Goal: Book appointment/travel/reservation

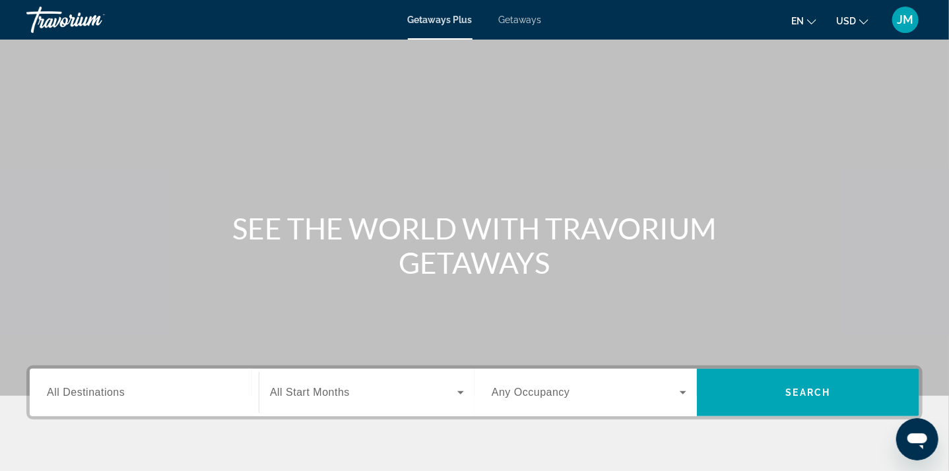
click at [57, 22] on div "Travorium" at bounding box center [92, 20] width 132 height 34
click at [446, 17] on span "Getaways Plus" at bounding box center [440, 20] width 65 height 11
click at [862, 20] on icon "Change currency" at bounding box center [863, 21] width 9 height 9
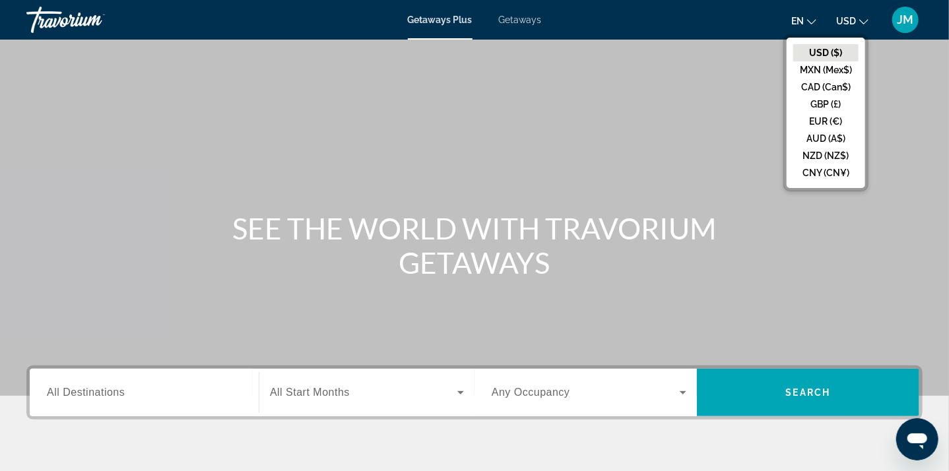
click at [827, 51] on button "USD ($)" at bounding box center [825, 52] width 65 height 17
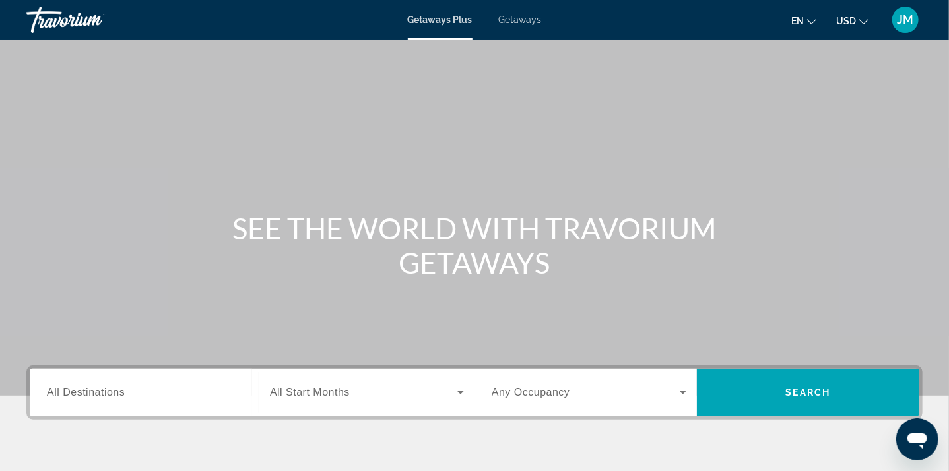
click at [447, 19] on span "Getaways Plus" at bounding box center [440, 20] width 65 height 11
click at [462, 393] on icon "Search widget" at bounding box center [460, 392] width 7 height 3
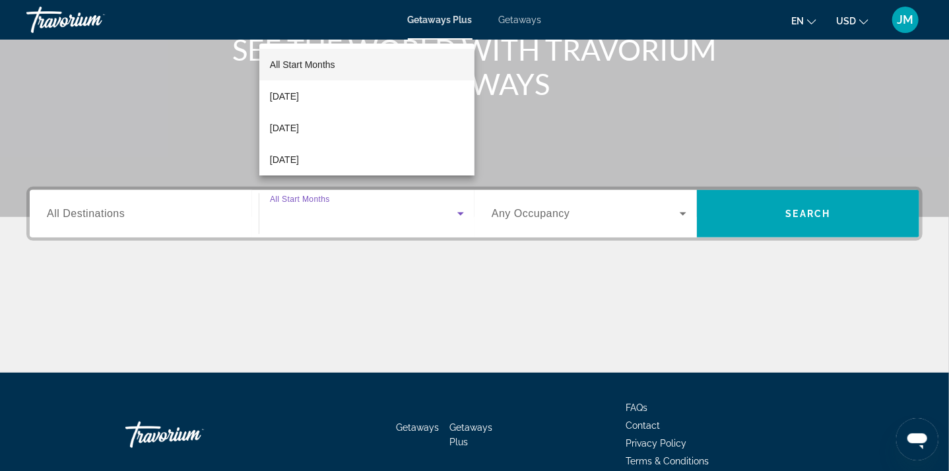
scroll to position [176, 0]
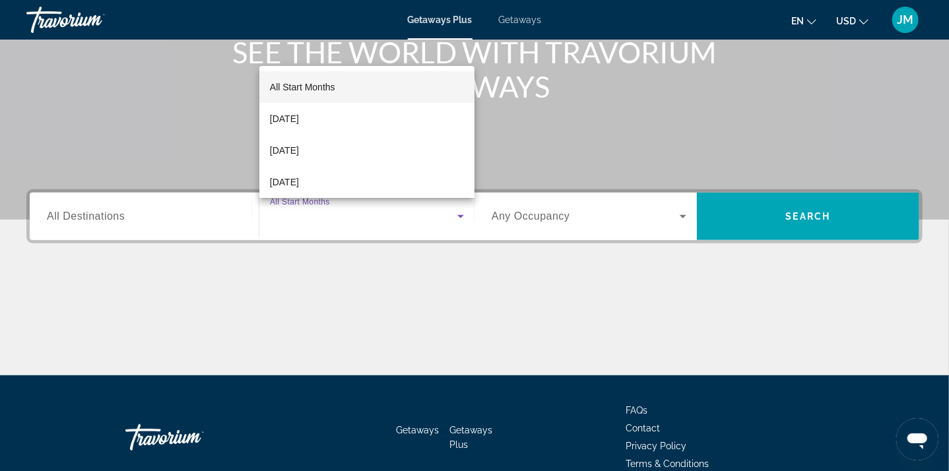
click at [588, 96] on div at bounding box center [474, 235] width 949 height 471
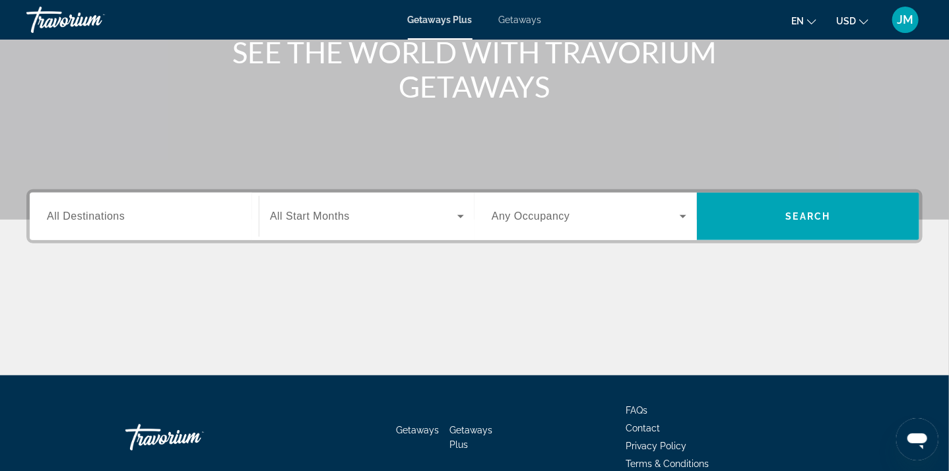
click at [449, 21] on span "Getaways Plus" at bounding box center [440, 20] width 65 height 11
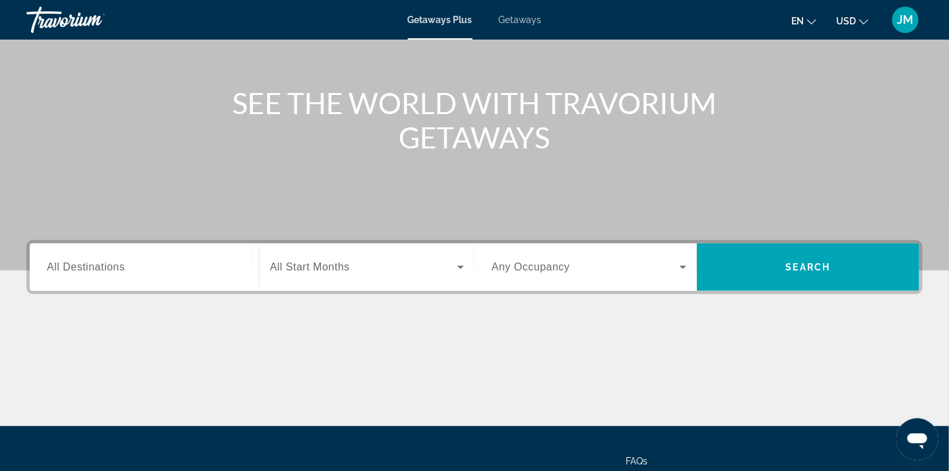
scroll to position [132, 0]
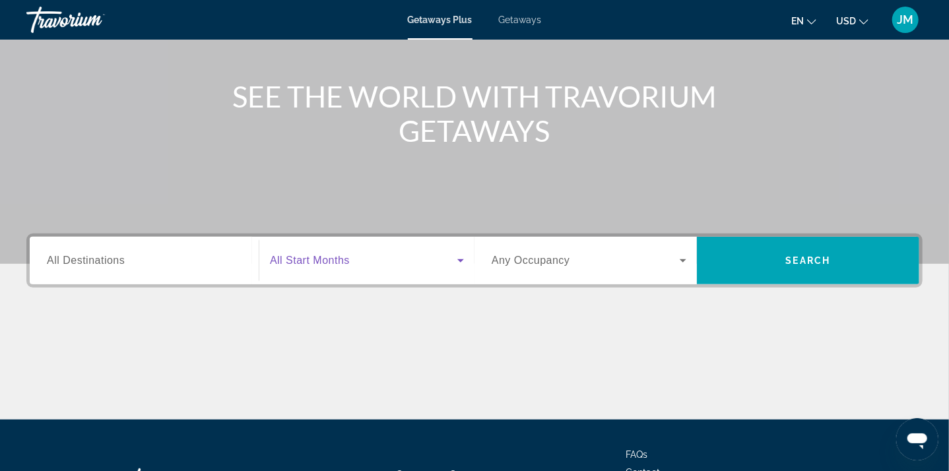
click at [461, 261] on icon "Search widget" at bounding box center [460, 260] width 7 height 3
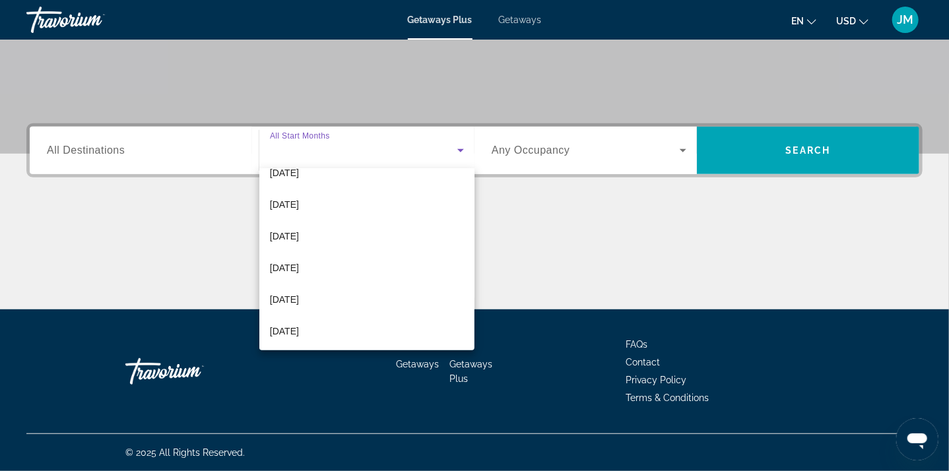
scroll to position [207, 0]
click at [299, 262] on span "[DATE]" at bounding box center [284, 269] width 29 height 16
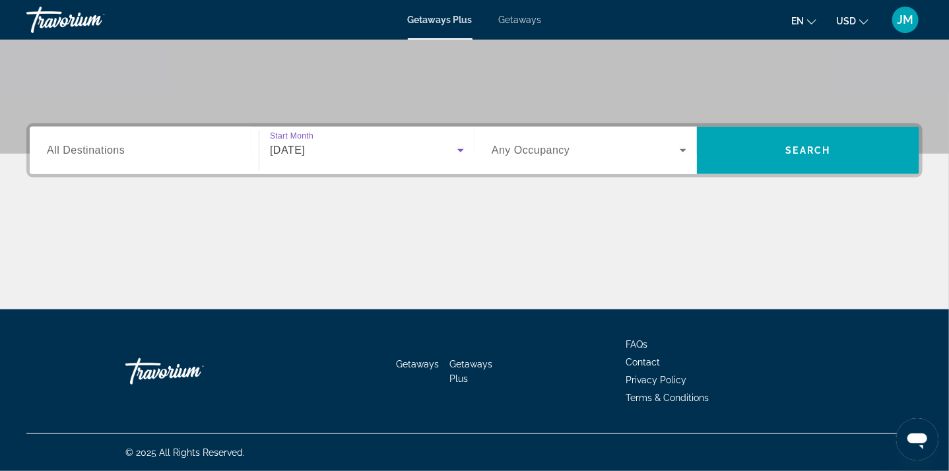
click at [201, 151] on input "Destination All Destinations" at bounding box center [144, 151] width 195 height 16
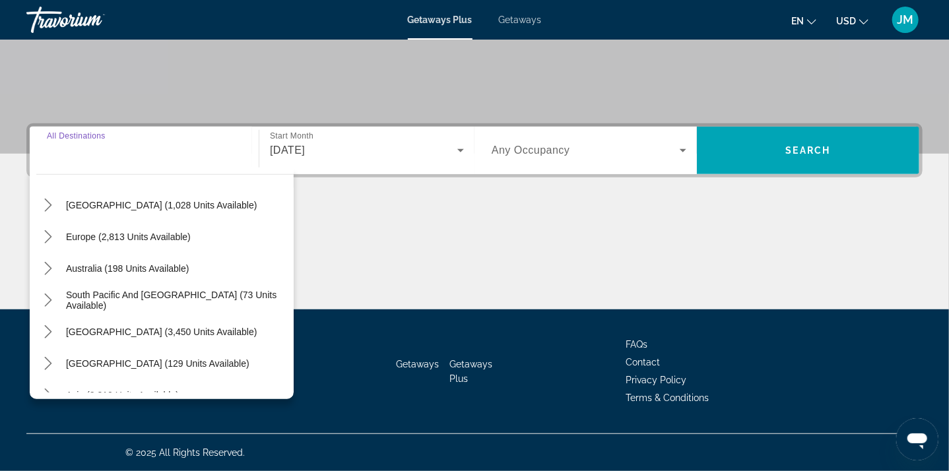
scroll to position [198, 0]
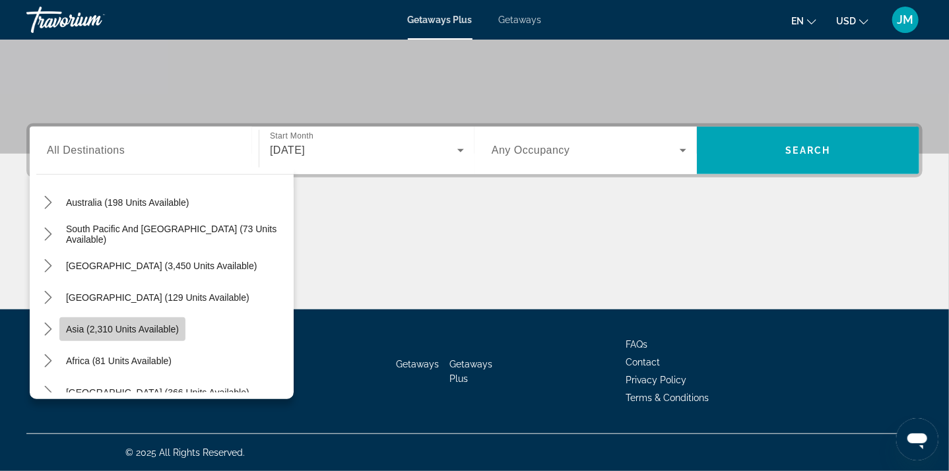
click at [135, 336] on span "Select destination: Asia (2,310 units available)" at bounding box center [122, 329] width 126 height 32
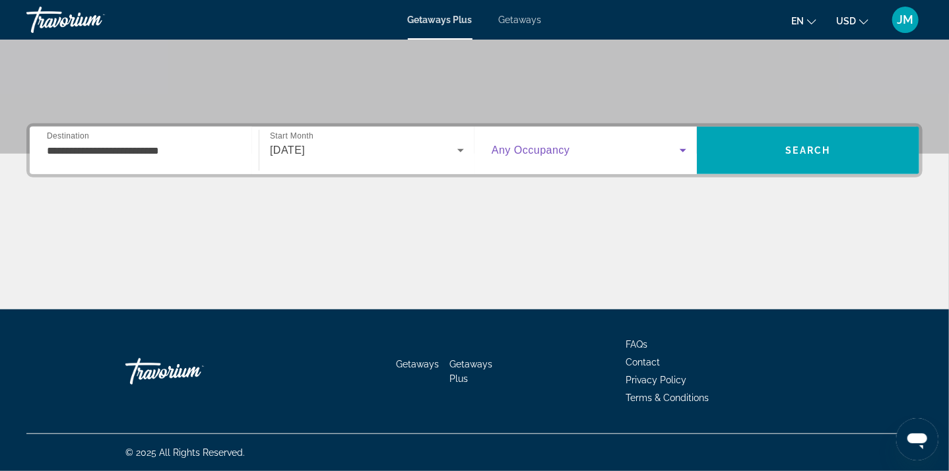
click at [685, 150] on icon "Search widget" at bounding box center [683, 150] width 7 height 3
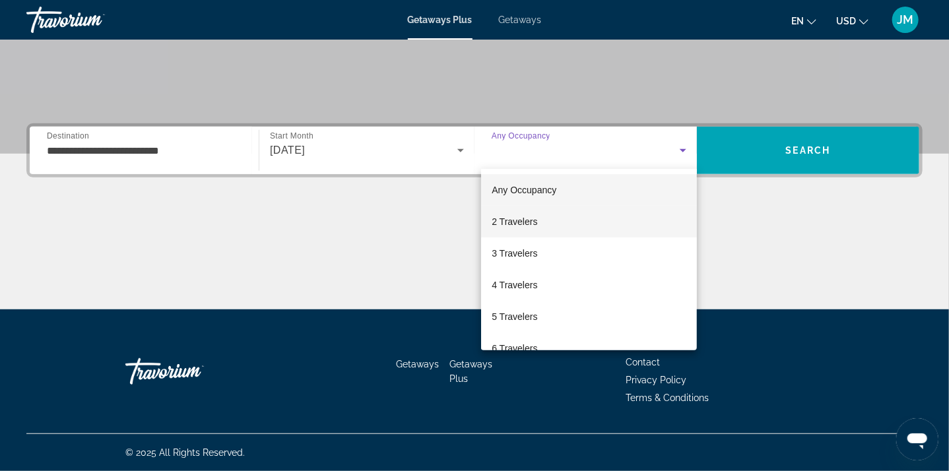
click at [526, 220] on span "2 Travelers" at bounding box center [515, 222] width 46 height 16
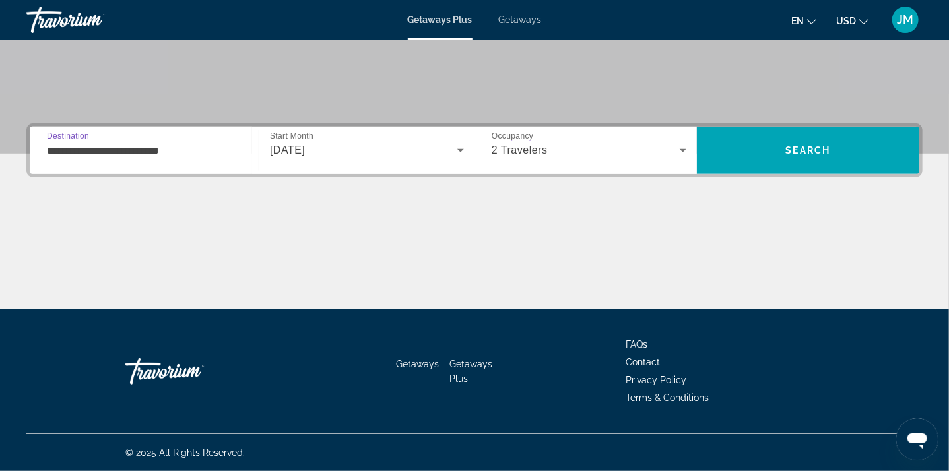
click at [207, 151] on input "**********" at bounding box center [144, 151] width 195 height 16
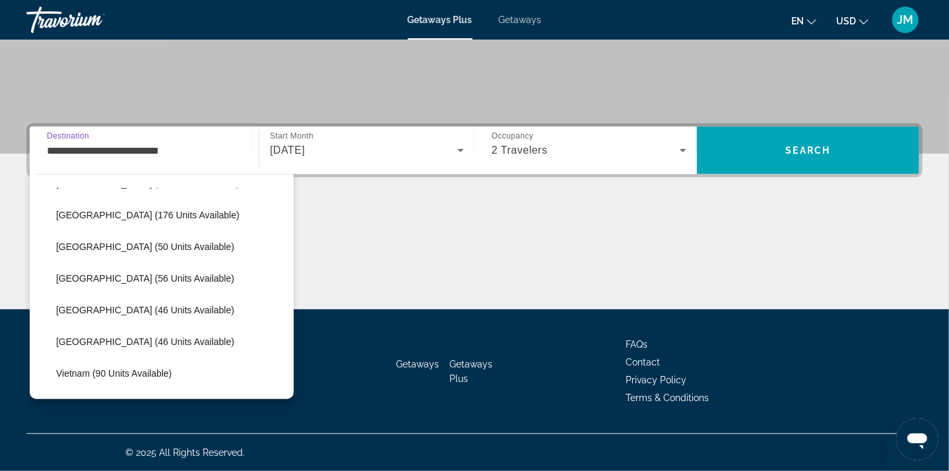
scroll to position [501, 0]
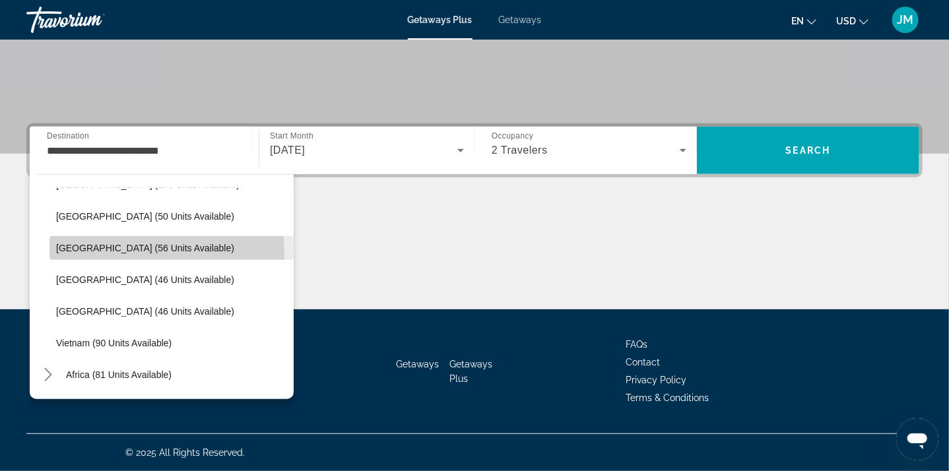
click at [151, 251] on span "[GEOGRAPHIC_DATA] (56 units available)" at bounding box center [145, 248] width 178 height 11
type input "**********"
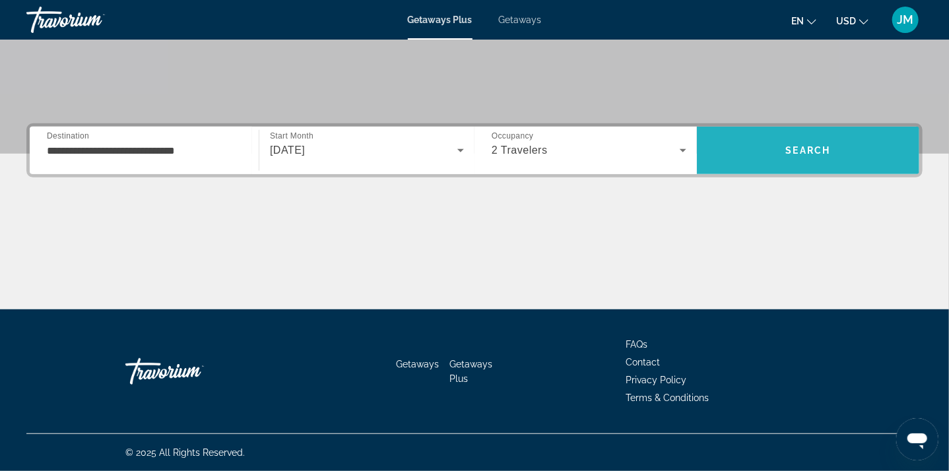
click at [814, 151] on span "Search" at bounding box center [808, 150] width 45 height 11
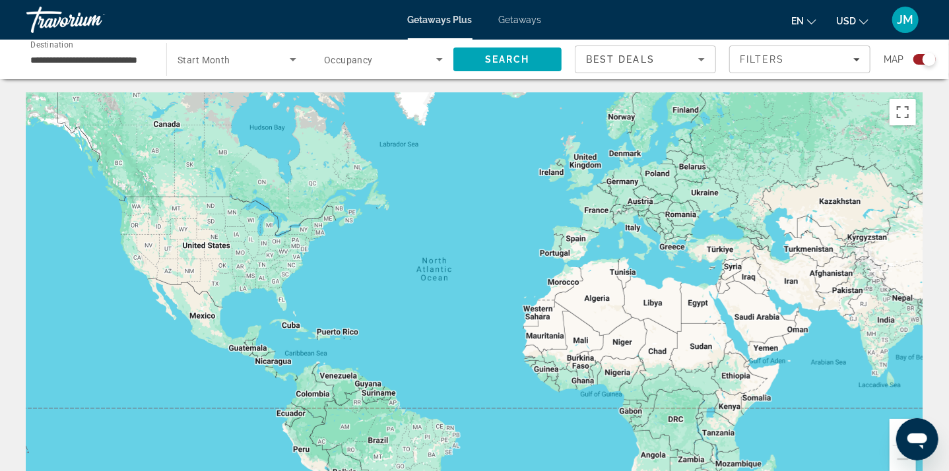
click at [290, 61] on icon "Search widget" at bounding box center [293, 59] width 16 height 16
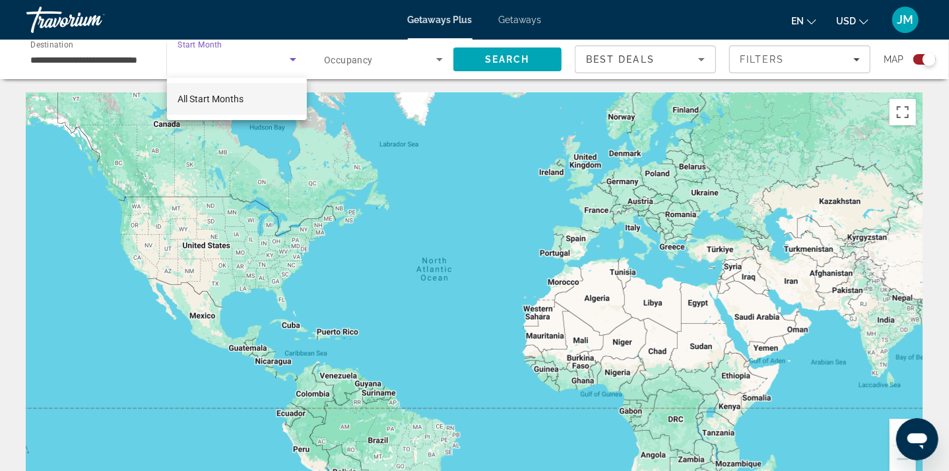
click at [238, 102] on span "All Start Months" at bounding box center [210, 99] width 66 height 11
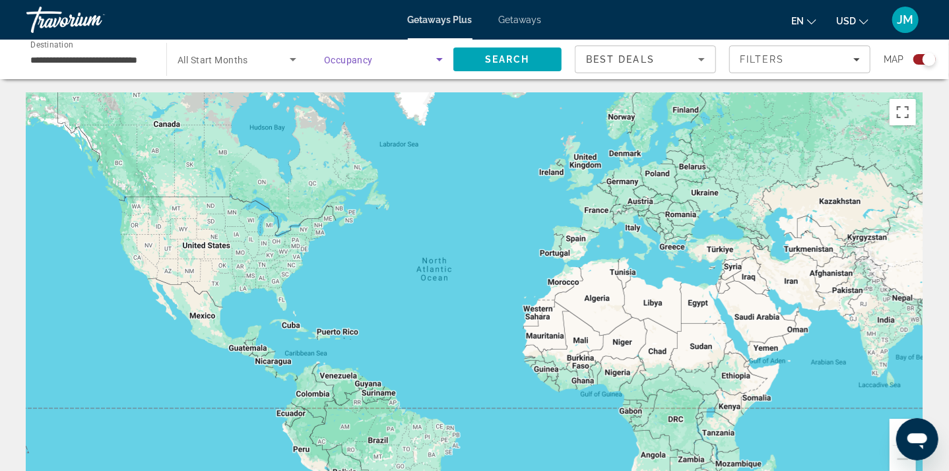
click at [441, 59] on icon "Search widget" at bounding box center [439, 59] width 7 height 3
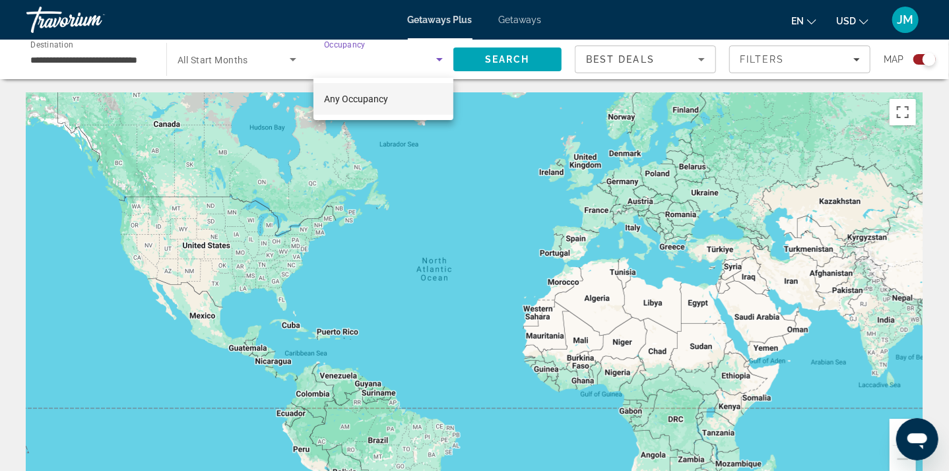
click at [378, 98] on span "Any Occupancy" at bounding box center [356, 99] width 64 height 11
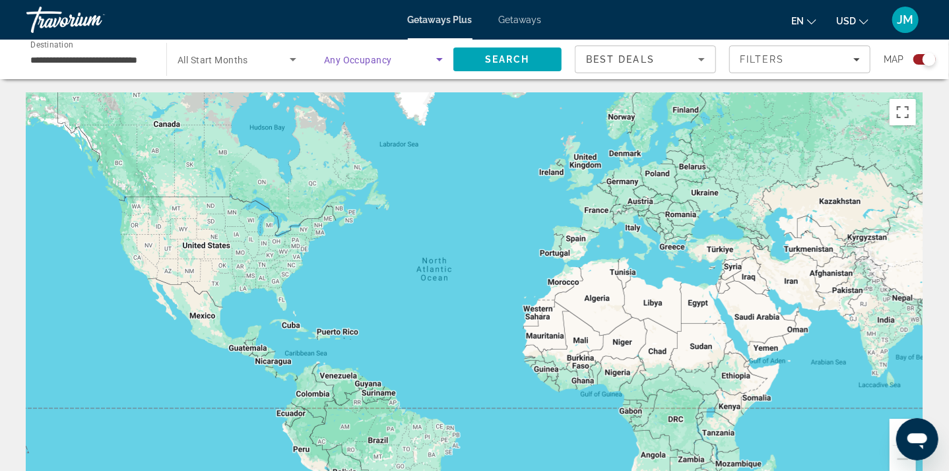
click at [700, 59] on icon "Sort by" at bounding box center [701, 59] width 7 height 3
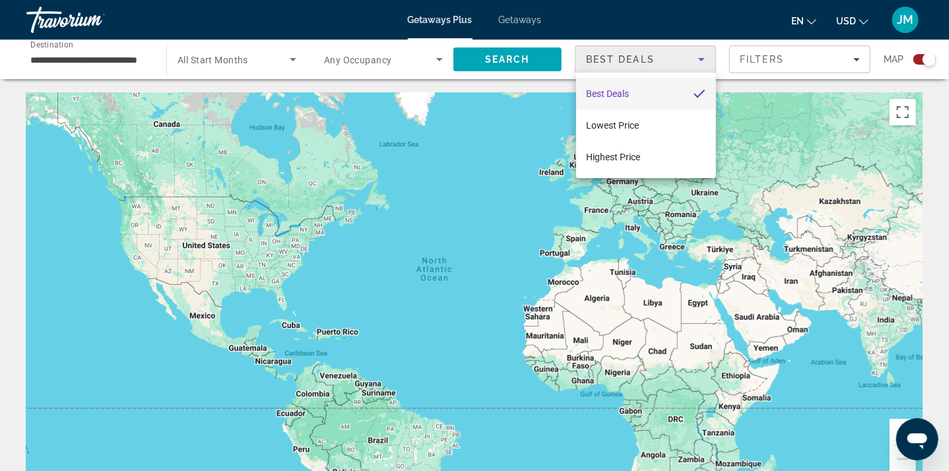
click at [773, 61] on div at bounding box center [474, 235] width 949 height 471
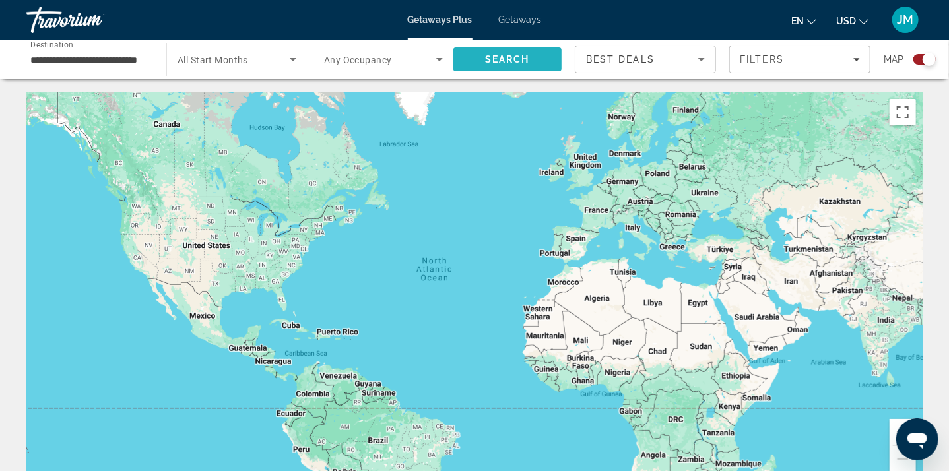
click at [526, 65] on span "Search" at bounding box center [507, 60] width 108 height 32
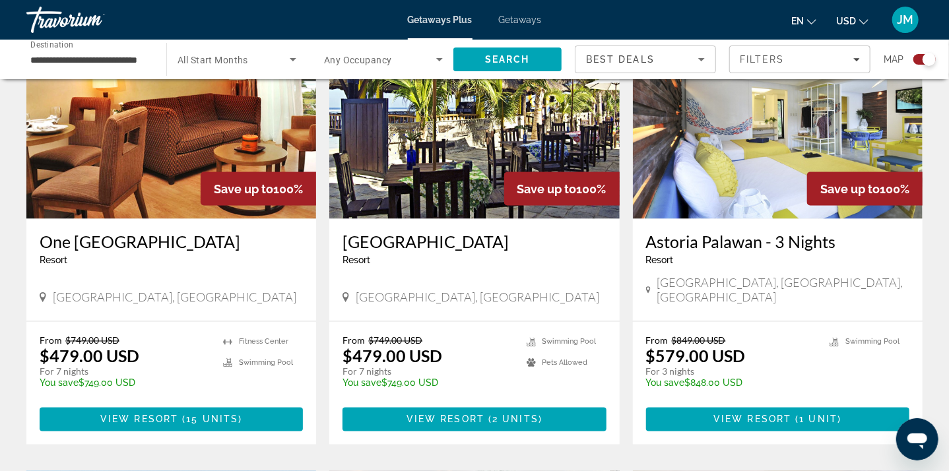
scroll to position [858, 0]
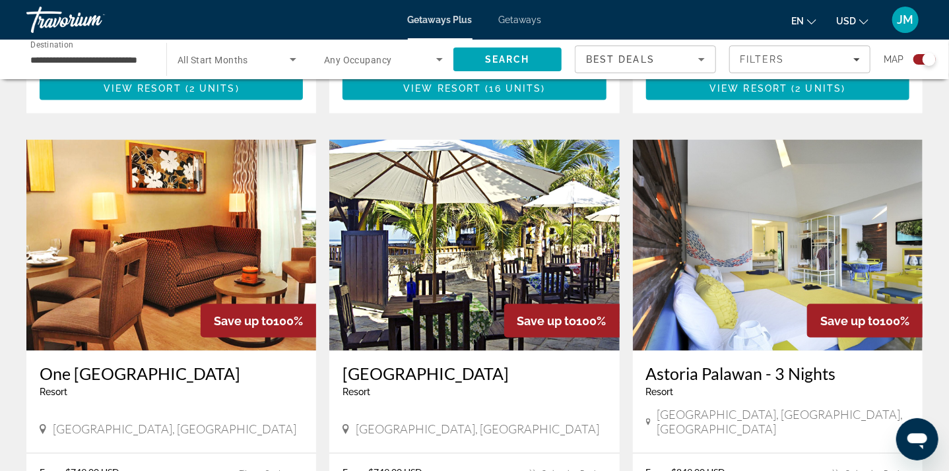
click at [522, 19] on span "Getaways" at bounding box center [520, 20] width 43 height 11
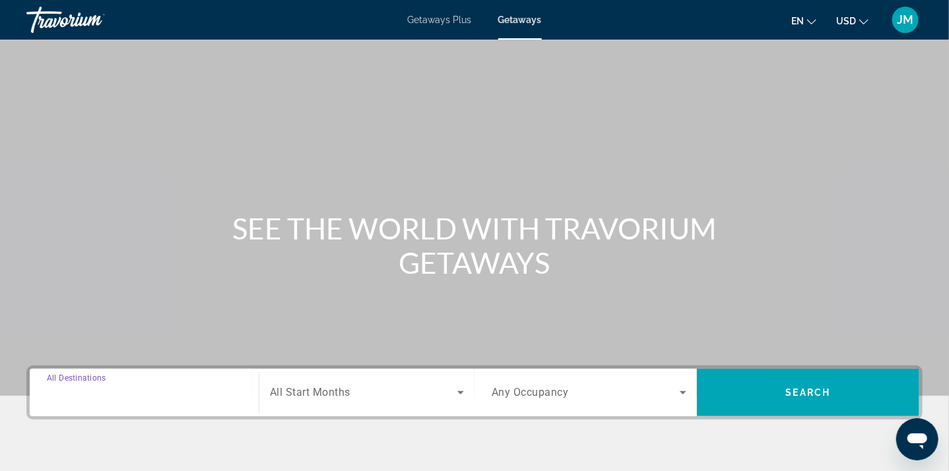
click at [201, 395] on input "Destination All Destinations" at bounding box center [144, 393] width 195 height 16
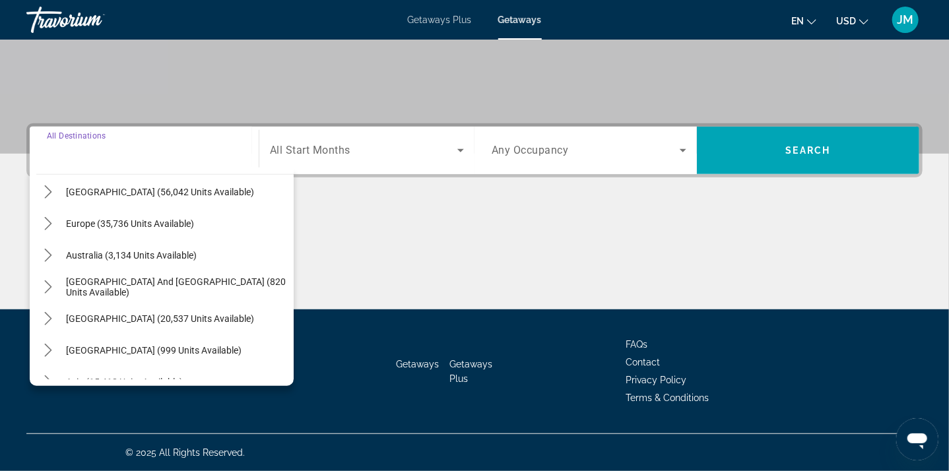
scroll to position [198, 0]
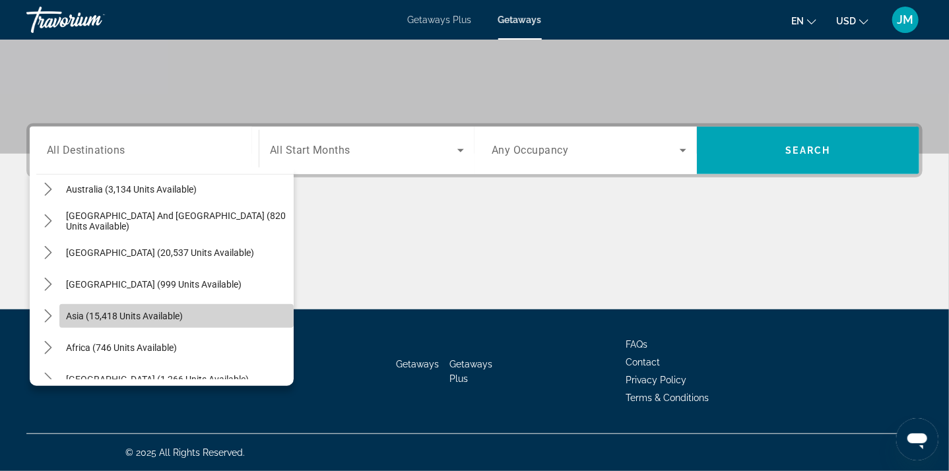
click at [179, 313] on span "Asia (15,418 units available)" at bounding box center [124, 316] width 117 height 11
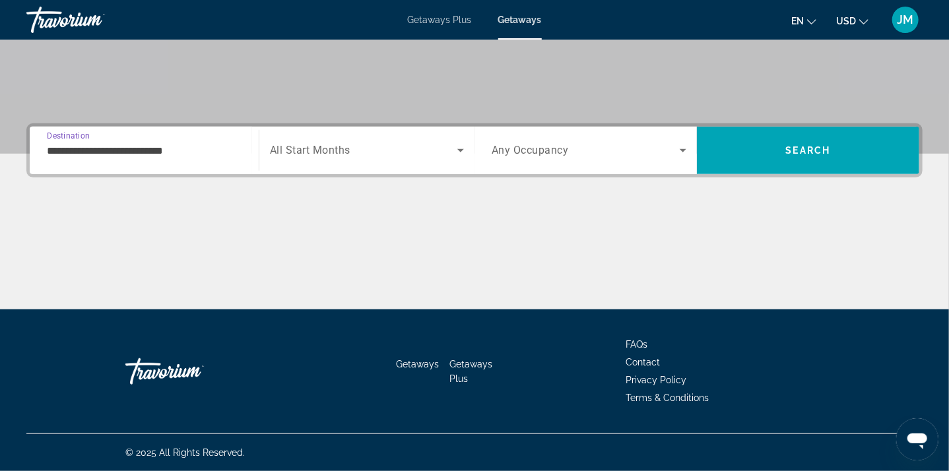
click at [183, 154] on input "**********" at bounding box center [144, 151] width 195 height 16
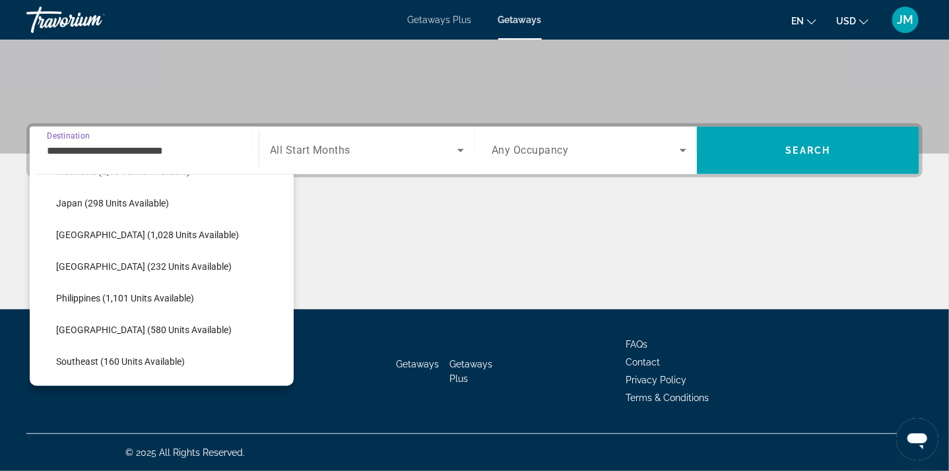
scroll to position [567, 0]
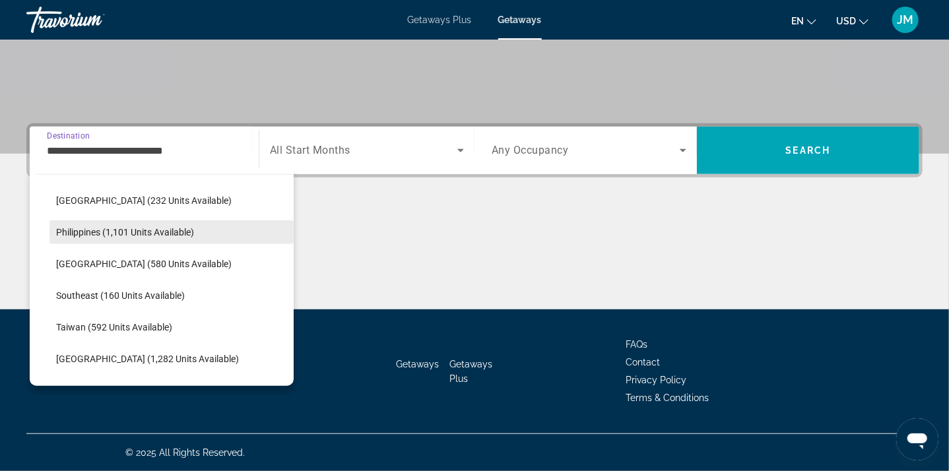
click at [150, 227] on span "Philippines (1,101 units available)" at bounding box center [125, 232] width 138 height 11
type input "**********"
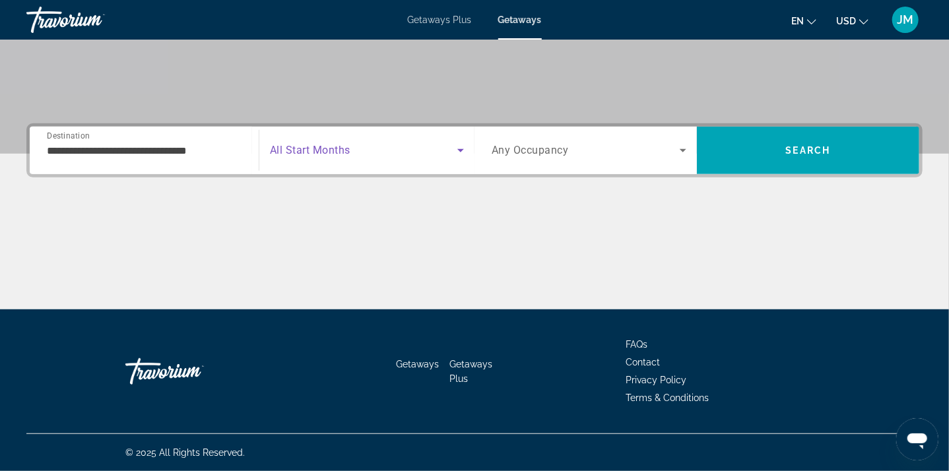
click at [459, 149] on icon "Search widget" at bounding box center [460, 150] width 7 height 3
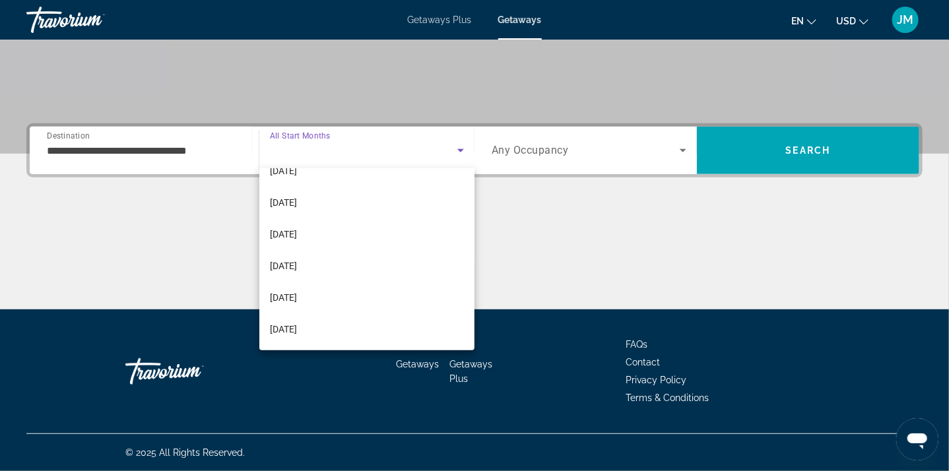
scroll to position [272, 0]
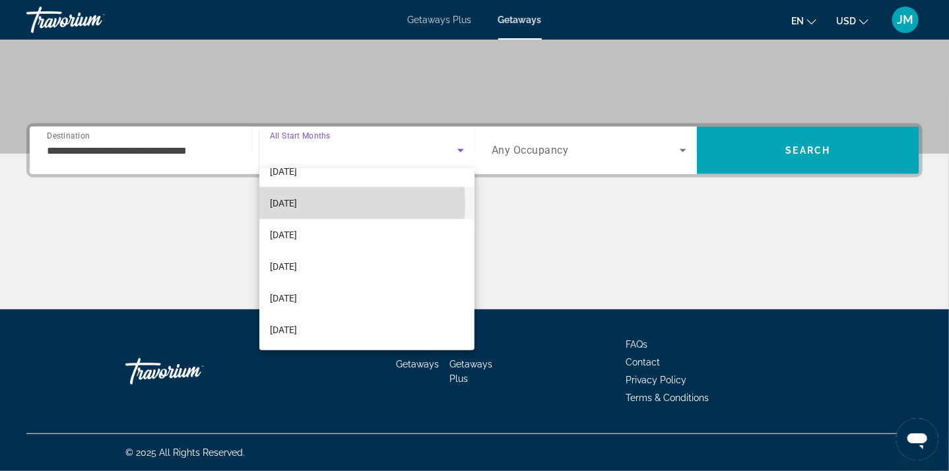
click at [297, 204] on span "[DATE]" at bounding box center [283, 203] width 27 height 16
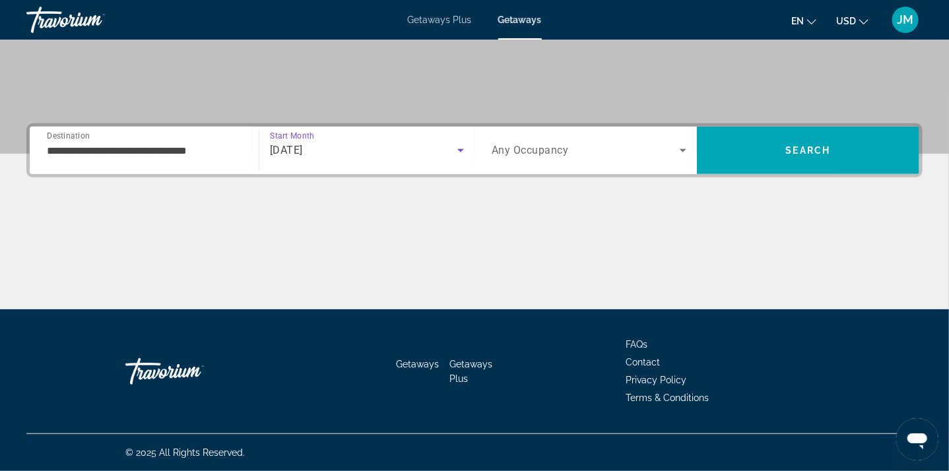
click at [684, 146] on icon "Search widget" at bounding box center [683, 151] width 16 height 16
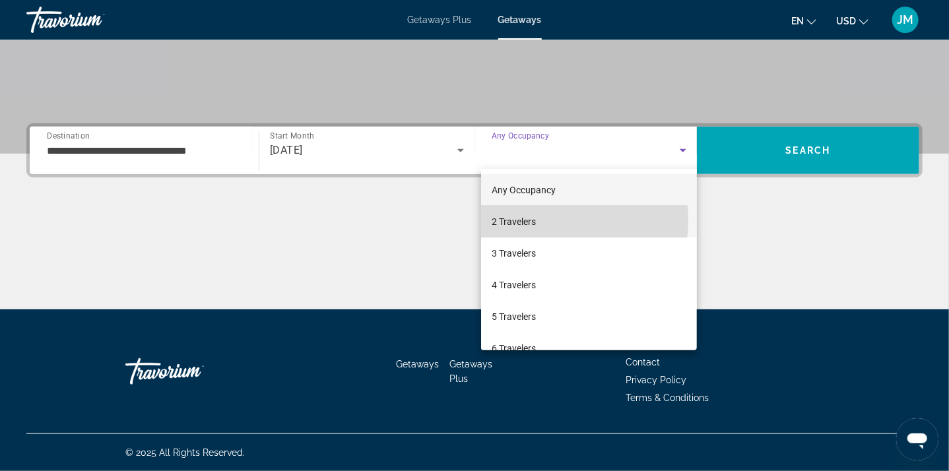
click at [532, 220] on span "2 Travelers" at bounding box center [514, 222] width 44 height 16
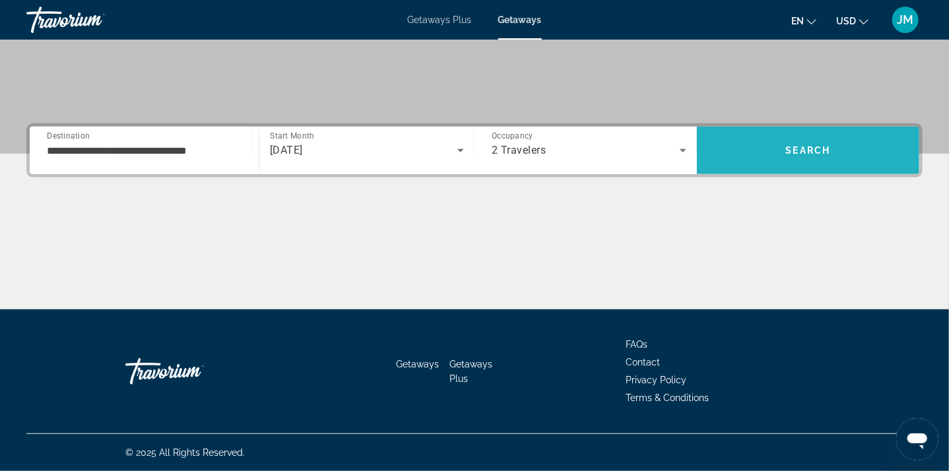
click at [834, 162] on span "Search" at bounding box center [808, 151] width 222 height 32
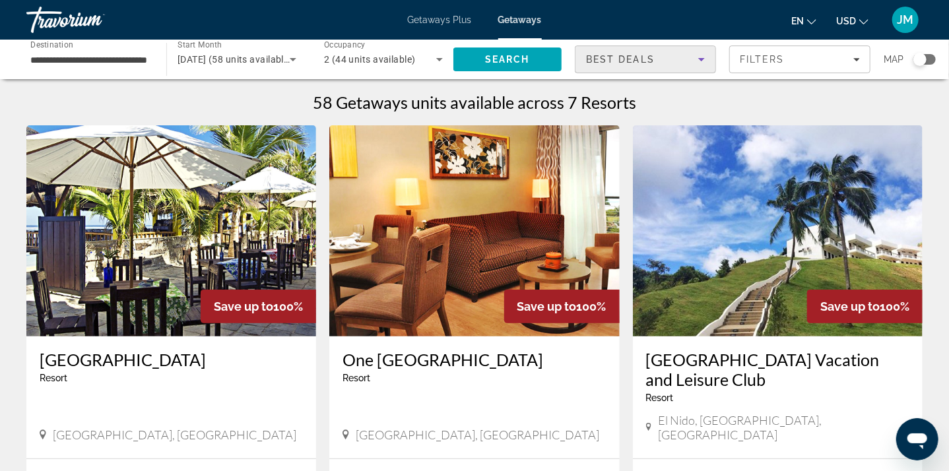
click at [701, 57] on icon "Sort by" at bounding box center [701, 59] width 16 height 16
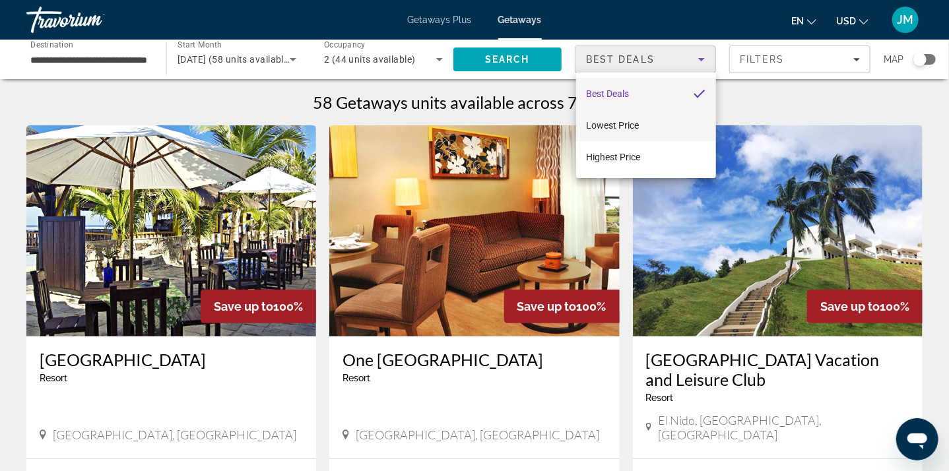
click at [636, 126] on span "Lowest Price" at bounding box center [613, 125] width 53 height 11
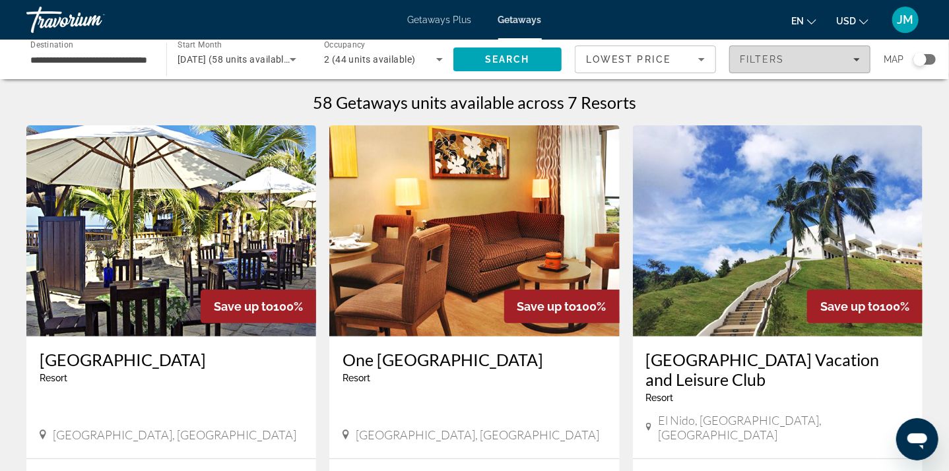
click at [860, 61] on span "Filters" at bounding box center [800, 60] width 140 height 32
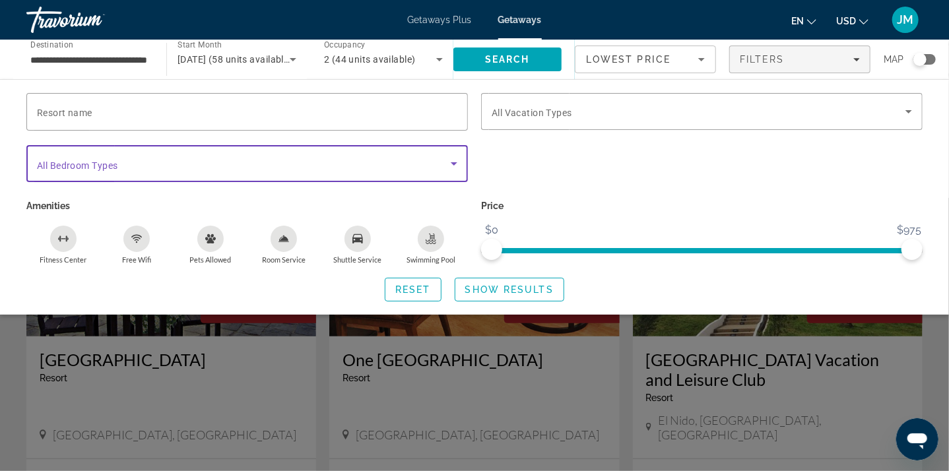
click at [454, 162] on icon "Search widget" at bounding box center [454, 163] width 7 height 3
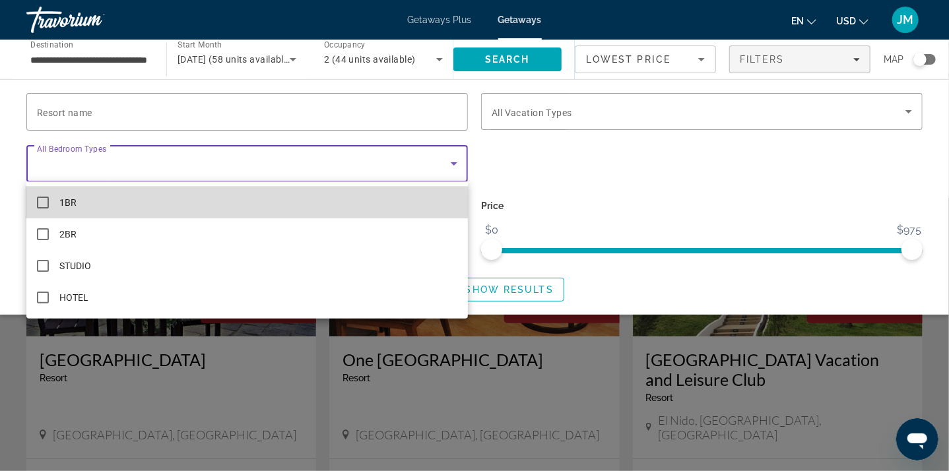
click at [234, 201] on mat-option "1BR" at bounding box center [246, 203] width 441 height 32
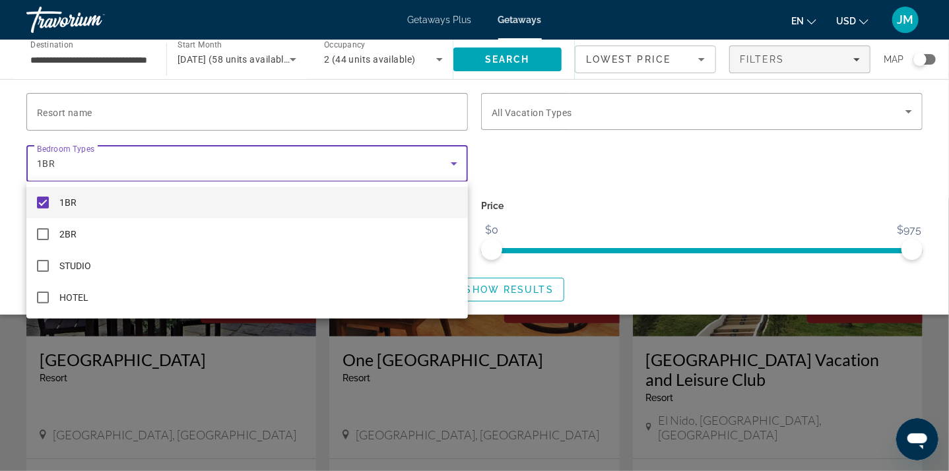
click at [531, 58] on div at bounding box center [474, 235] width 949 height 471
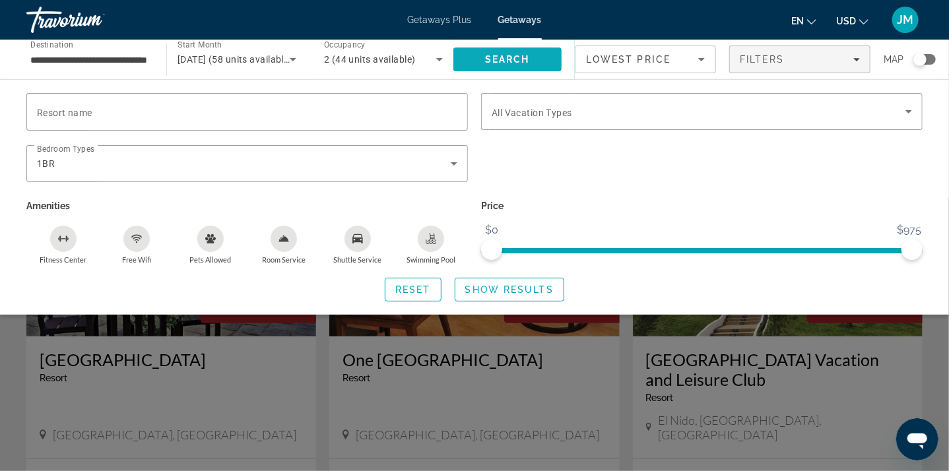
click at [535, 62] on span "Search" at bounding box center [507, 60] width 108 height 32
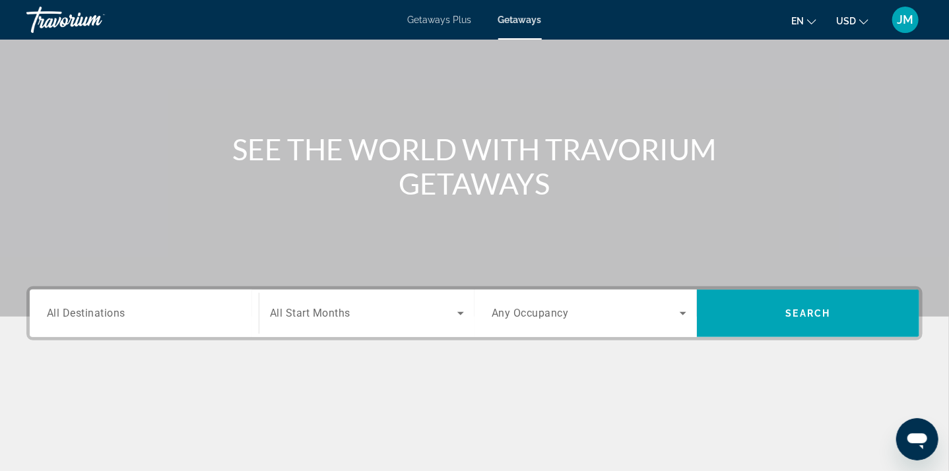
scroll to position [66, 0]
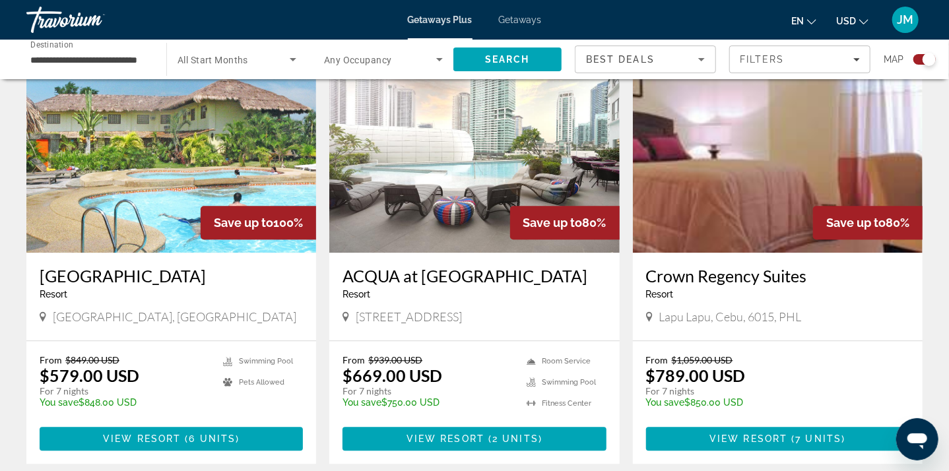
scroll to position [1451, 0]
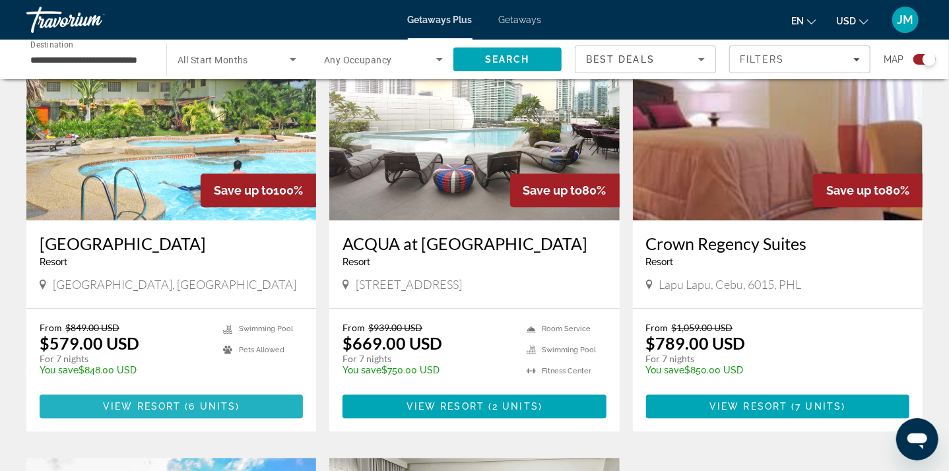
click at [224, 401] on span "6 units" at bounding box center [212, 406] width 47 height 11
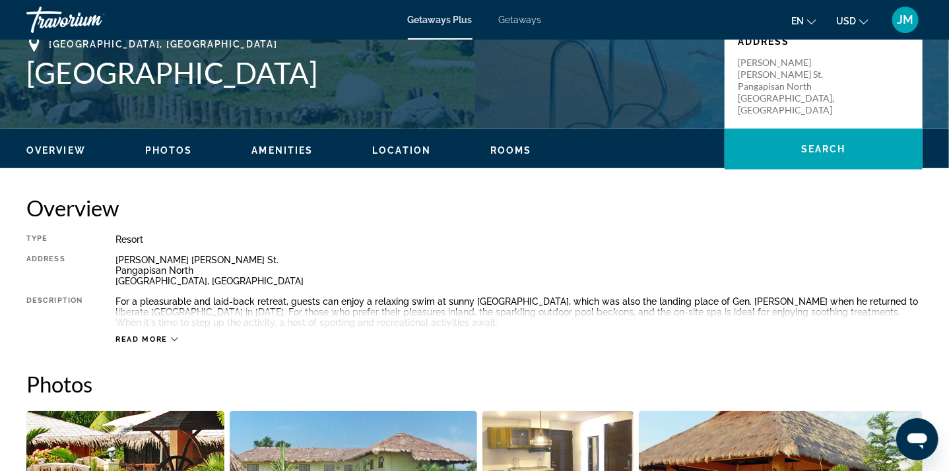
scroll to position [330, 0]
